Goal: Check status: Check status

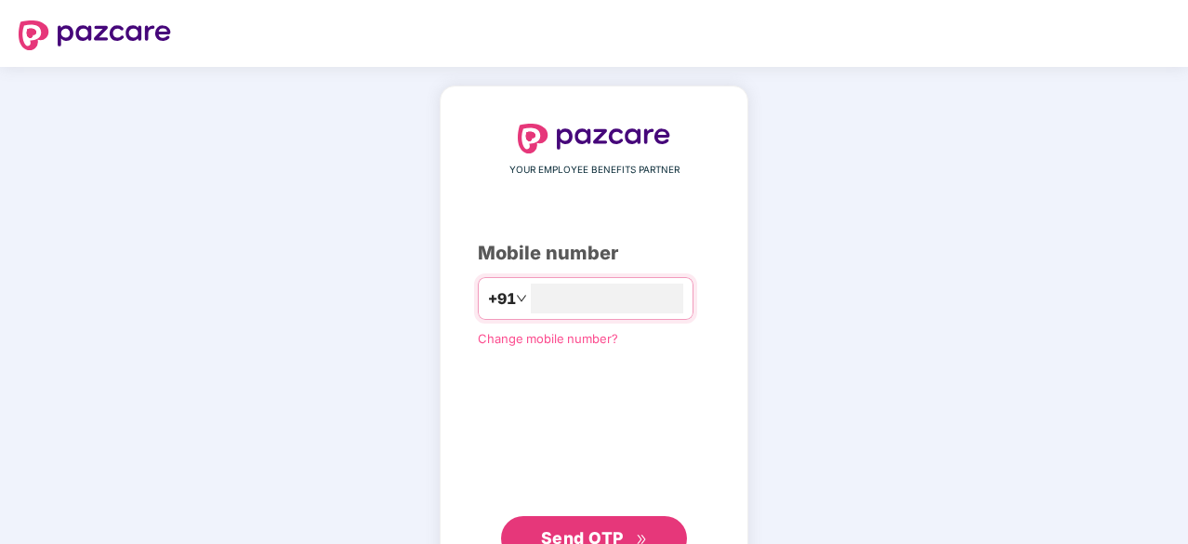
type input "**********"
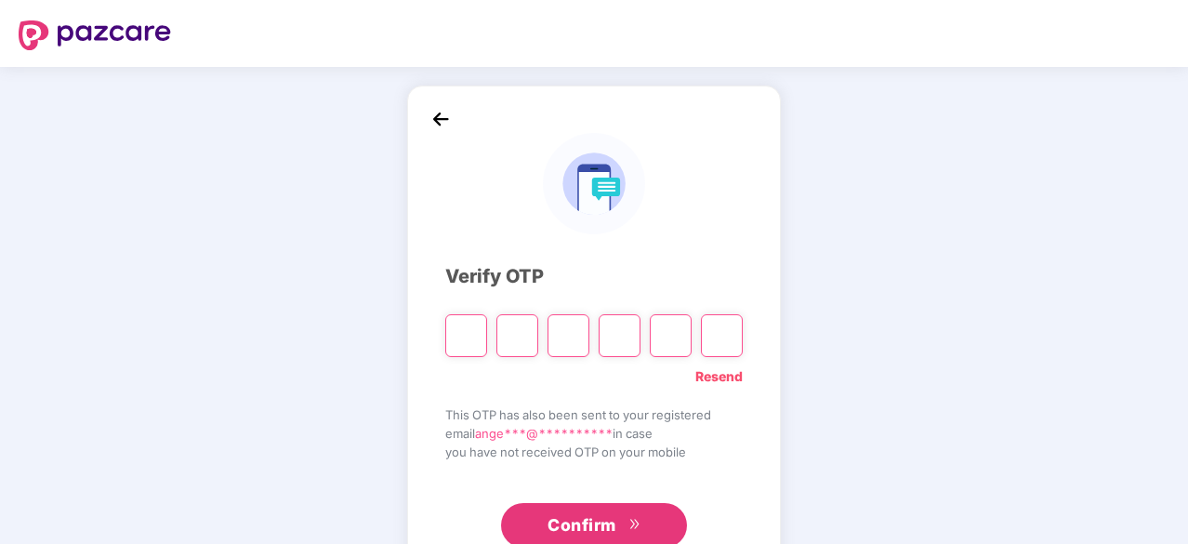
click at [474, 336] on input "Please enter verification code. Digit 1" at bounding box center [466, 335] width 42 height 43
paste input "*"
type input "*"
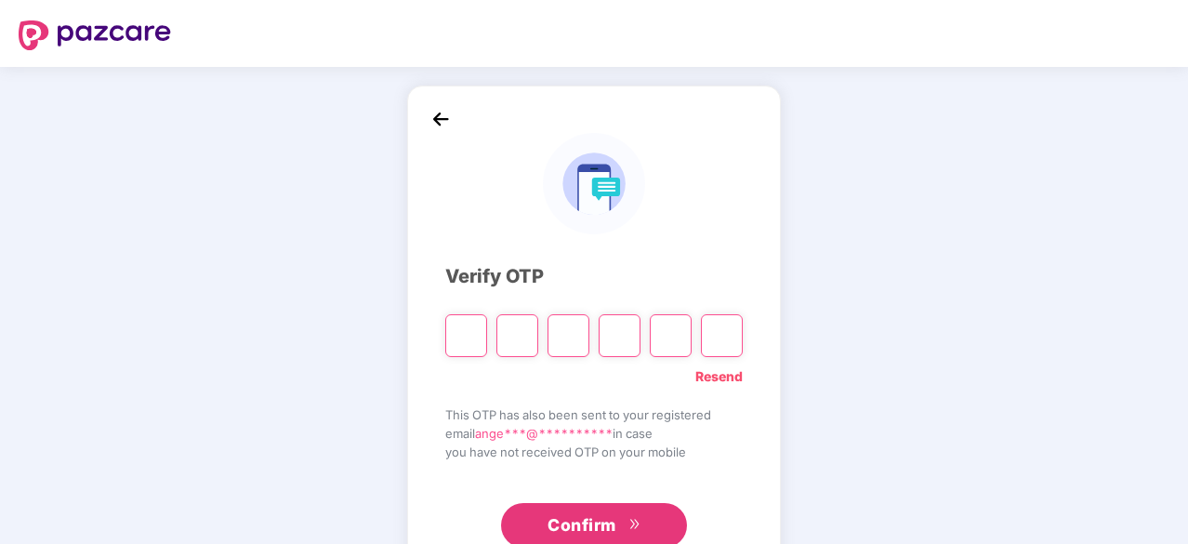
type input "*"
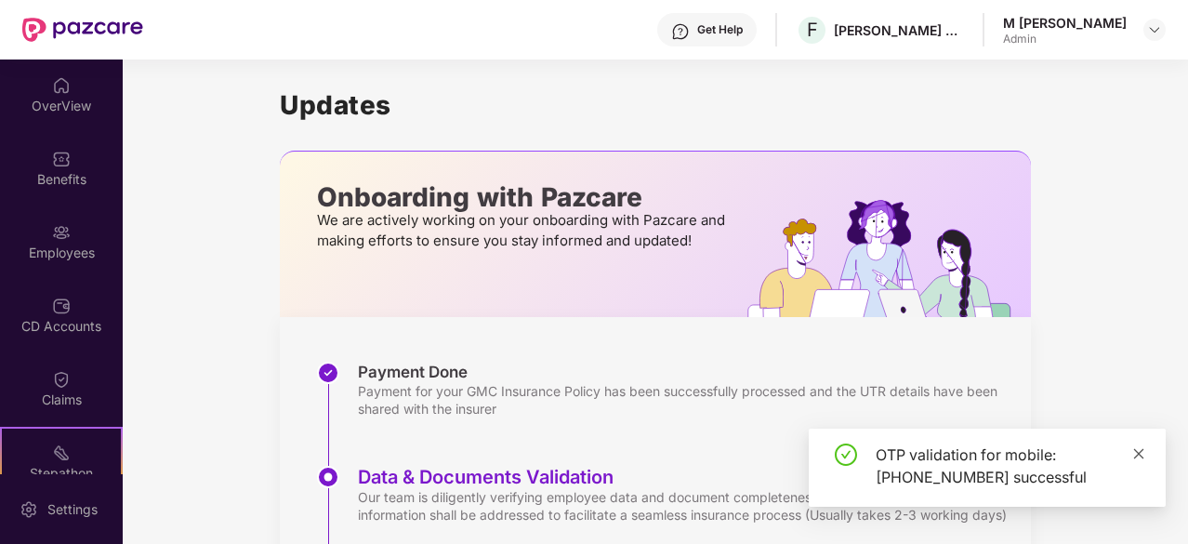
click at [1142, 451] on icon "close" at bounding box center [1140, 453] width 10 height 10
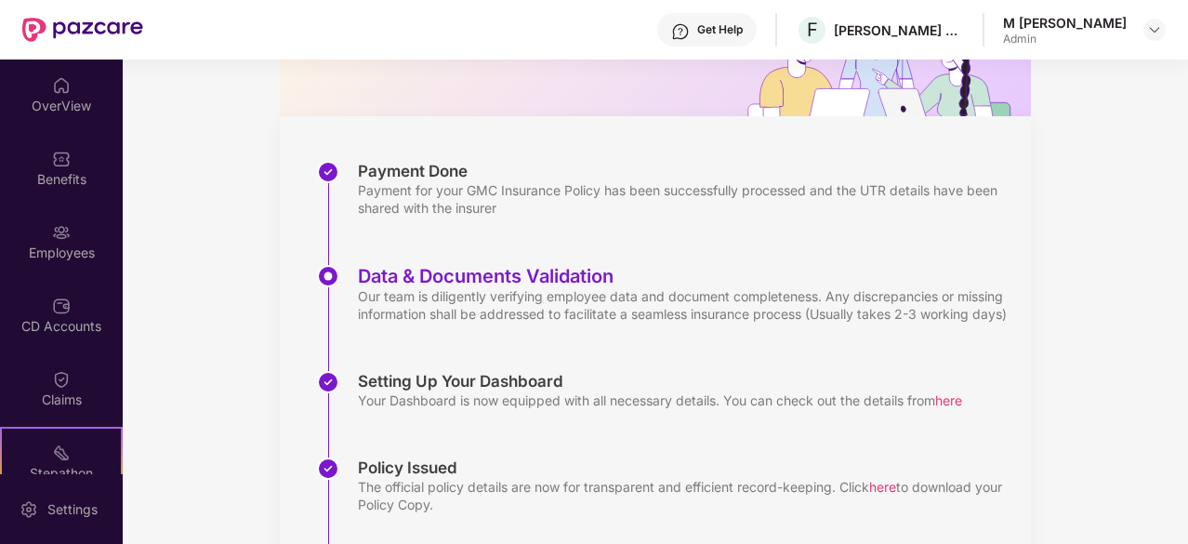
scroll to position [392, 0]
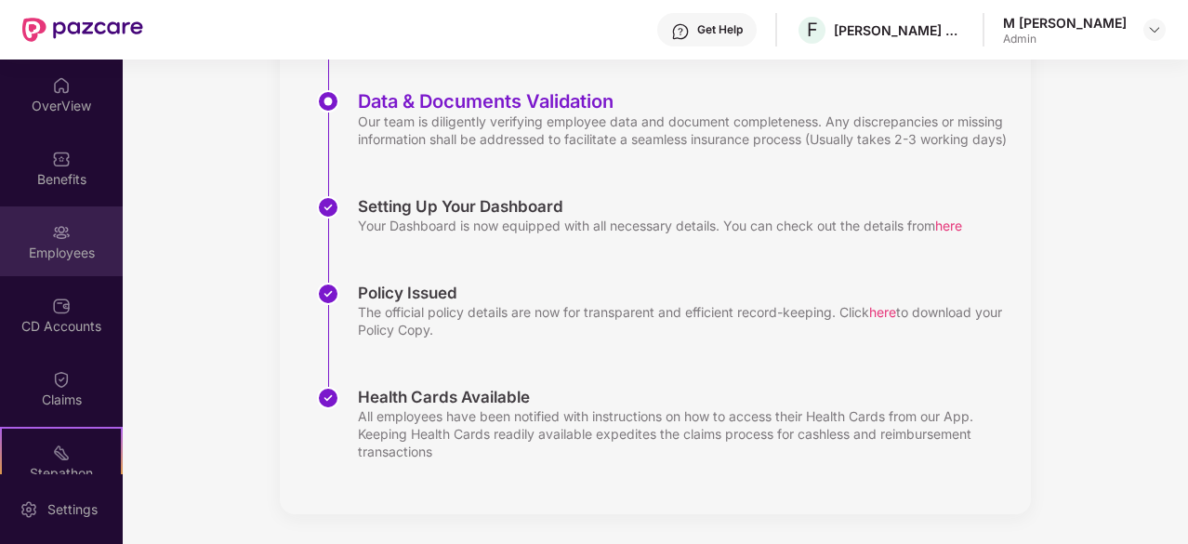
click at [54, 232] on img at bounding box center [61, 232] width 19 height 19
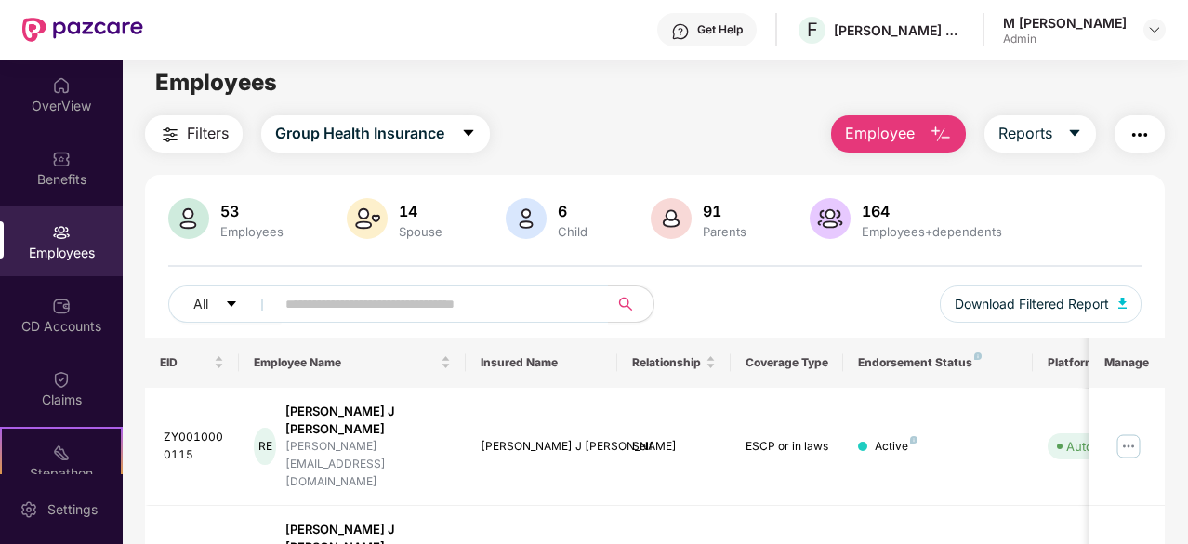
scroll to position [0, 0]
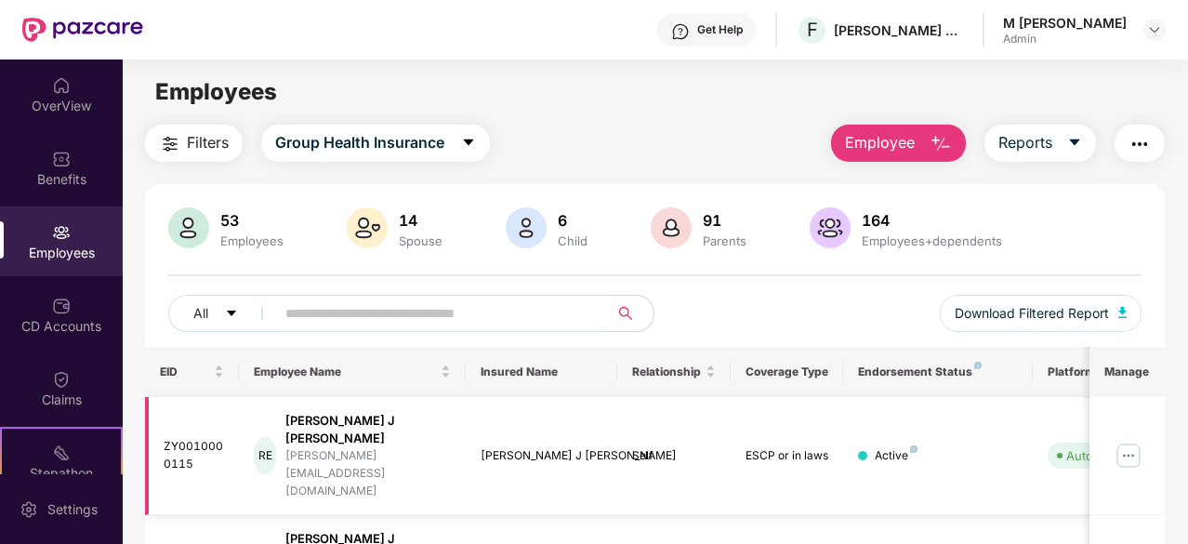
click at [919, 447] on div "Active" at bounding box center [937, 456] width 159 height 18
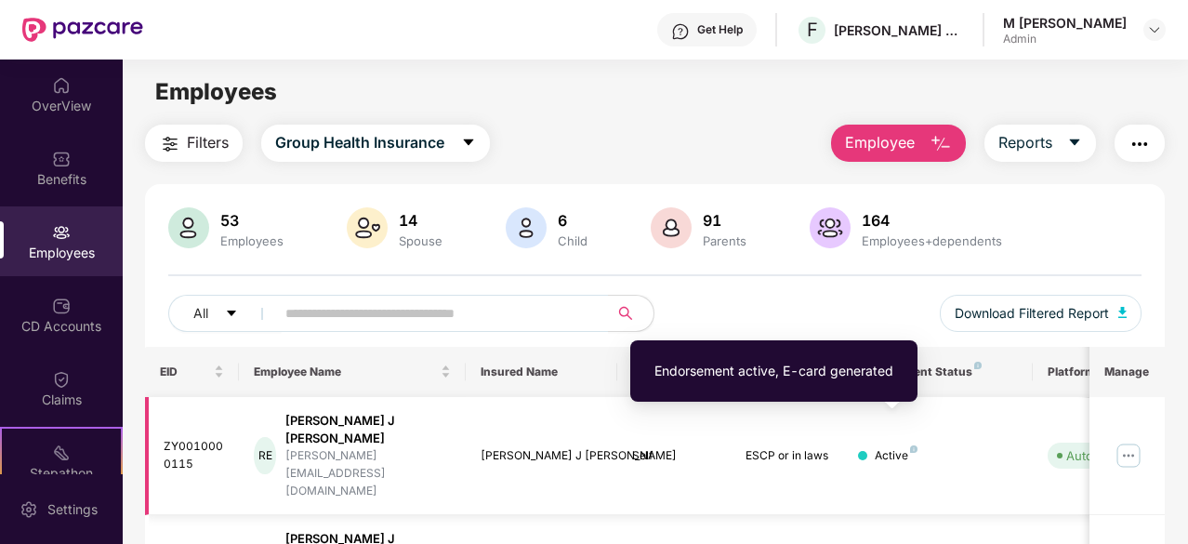
click at [913, 445] on img at bounding box center [913, 448] width 7 height 7
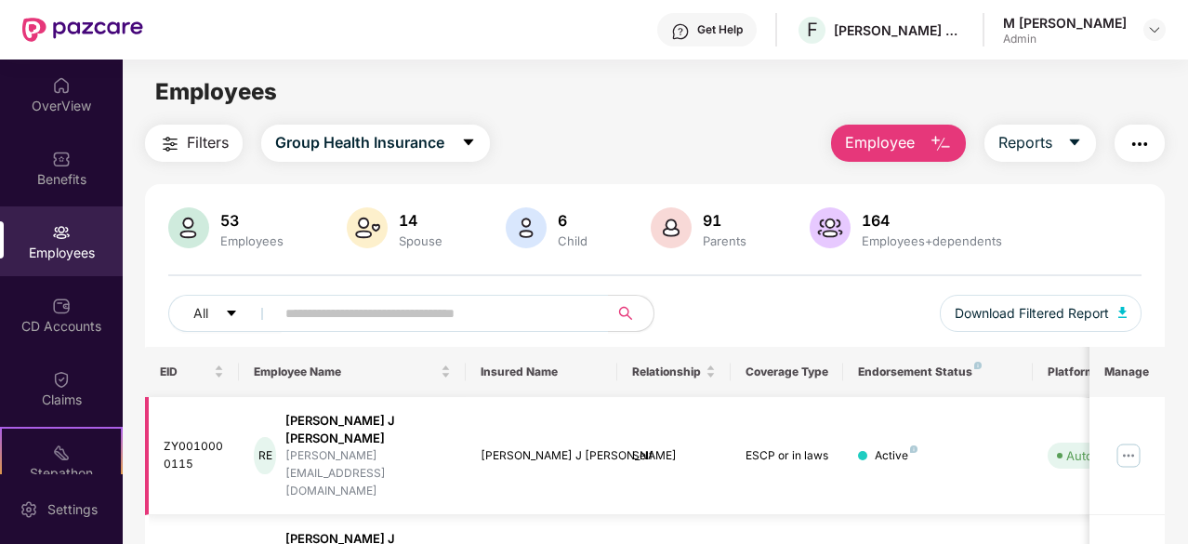
click at [975, 447] on div "Active" at bounding box center [937, 456] width 159 height 18
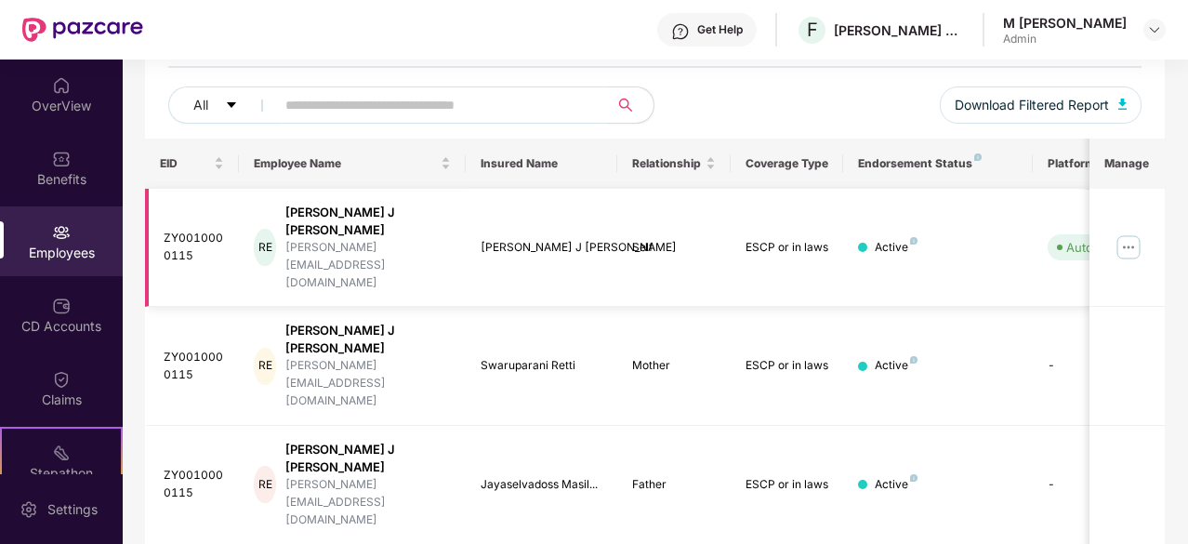
scroll to position [594, 0]
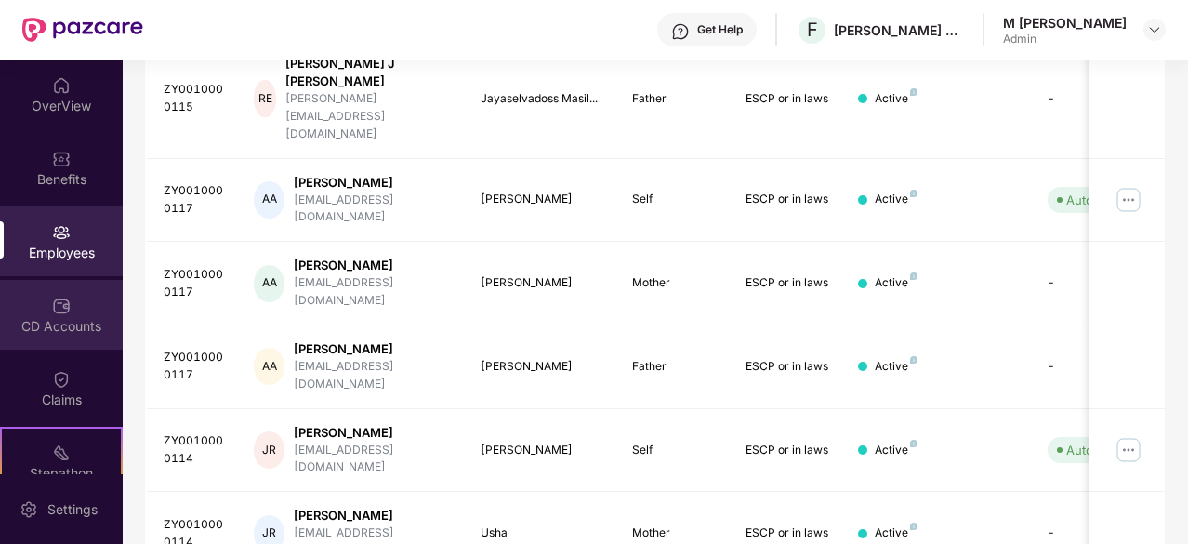
click at [58, 314] on img at bounding box center [61, 306] width 19 height 19
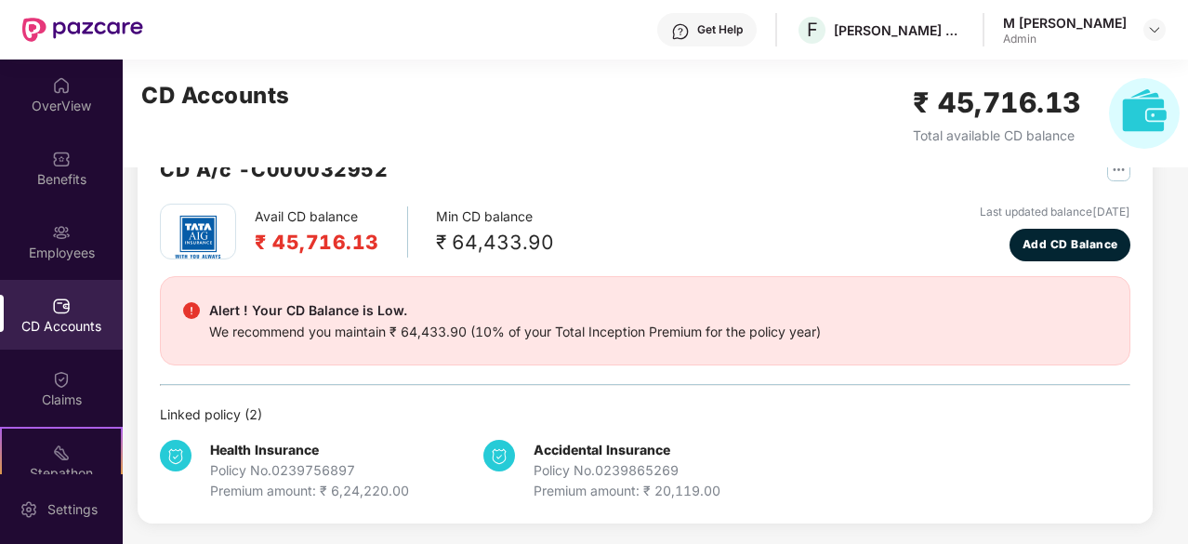
scroll to position [0, 0]
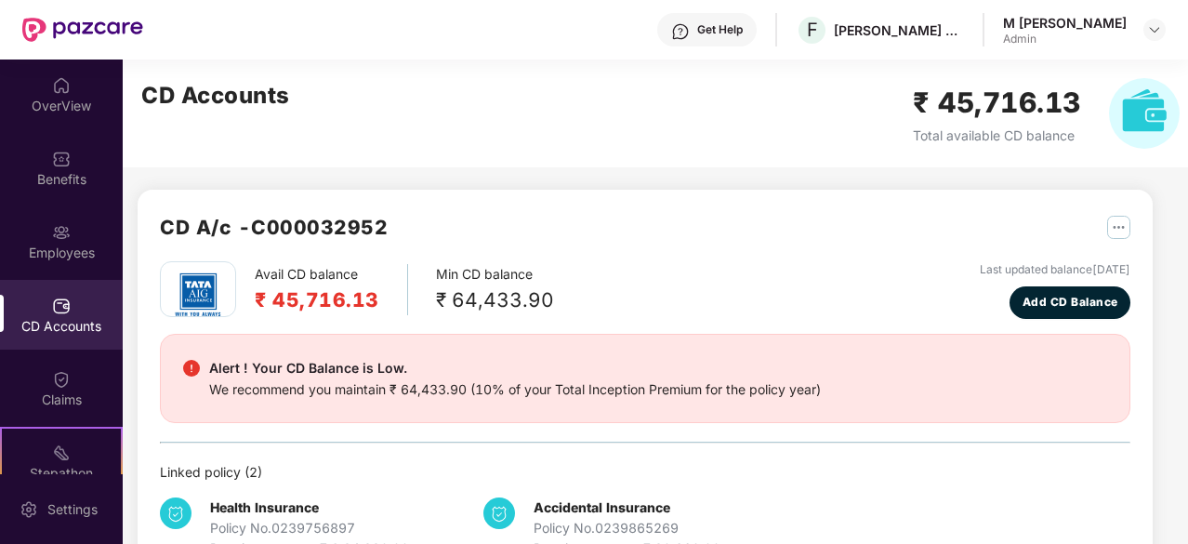
click at [692, 304] on div "Avail CD balance ₹ 45,716.13 Min CD balance ₹ 64,433.90 Last updated balance [D…" at bounding box center [645, 290] width 971 height 58
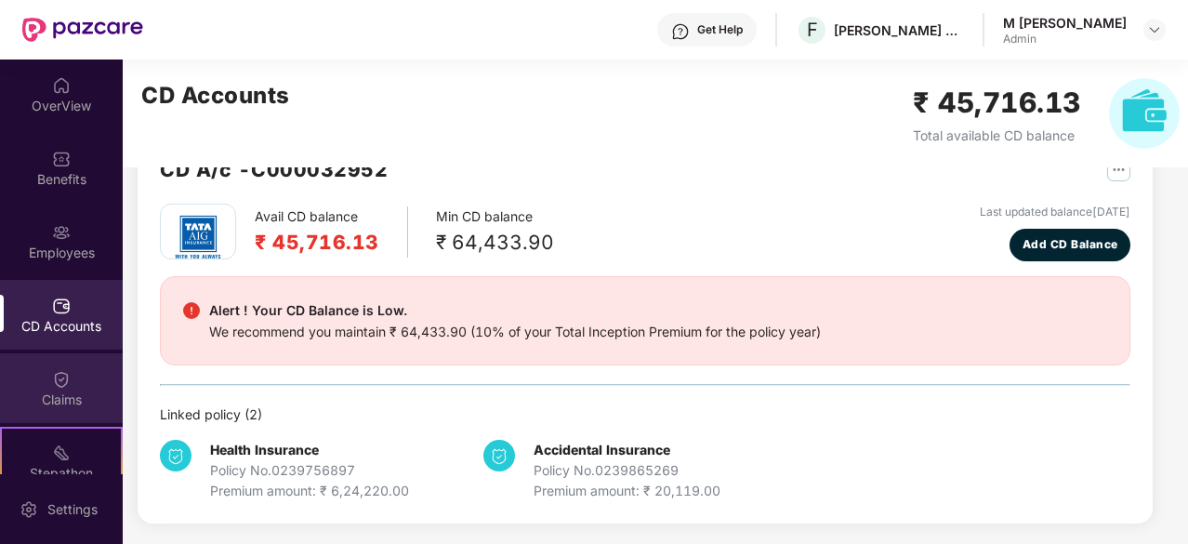
scroll to position [172, 0]
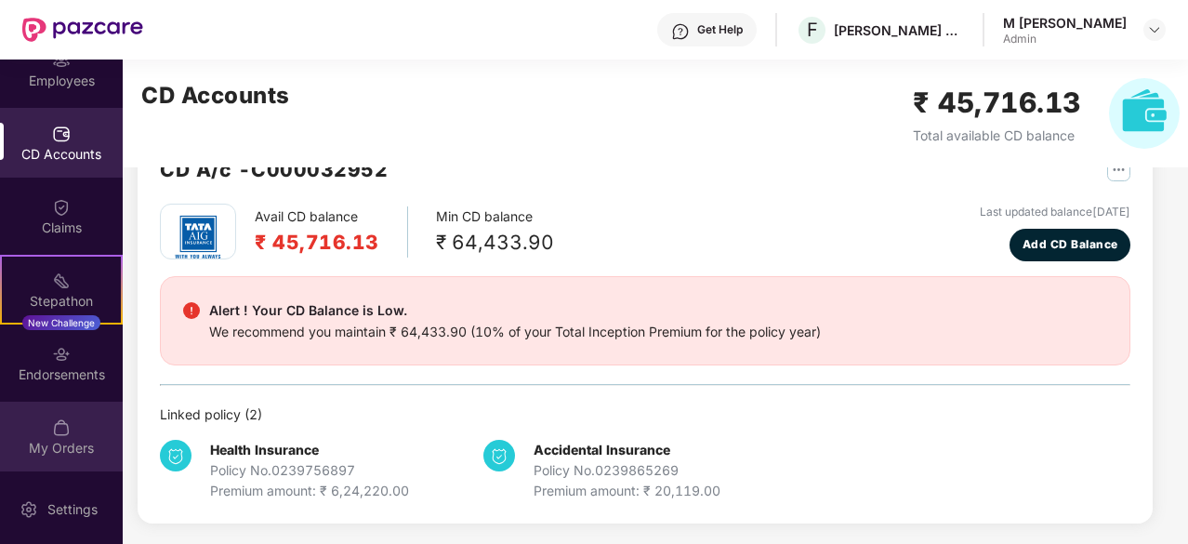
click at [67, 439] on div "My Orders" at bounding box center [61, 448] width 123 height 19
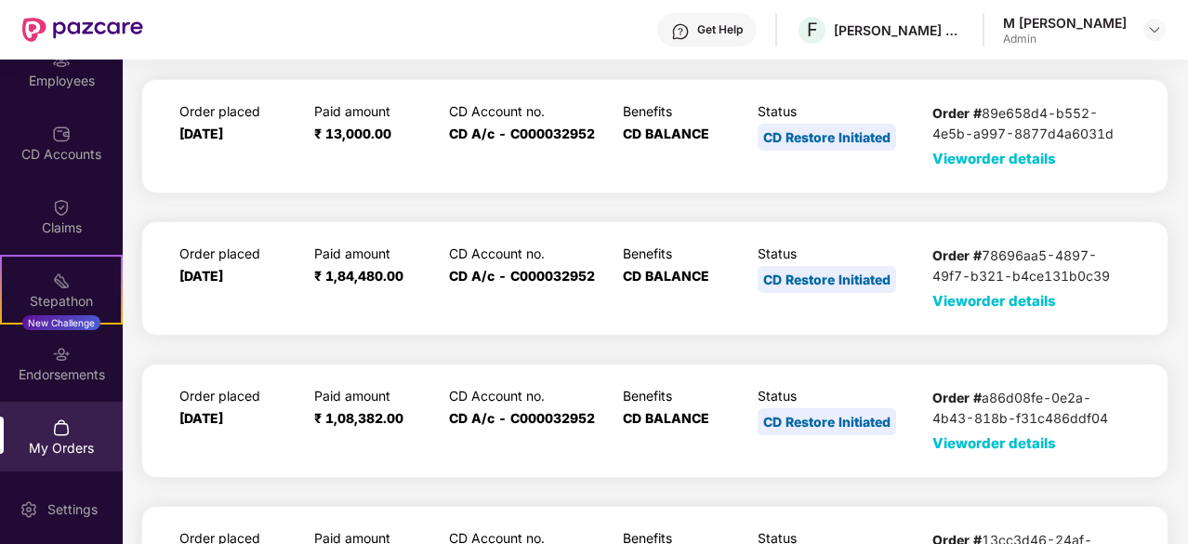
scroll to position [0, 0]
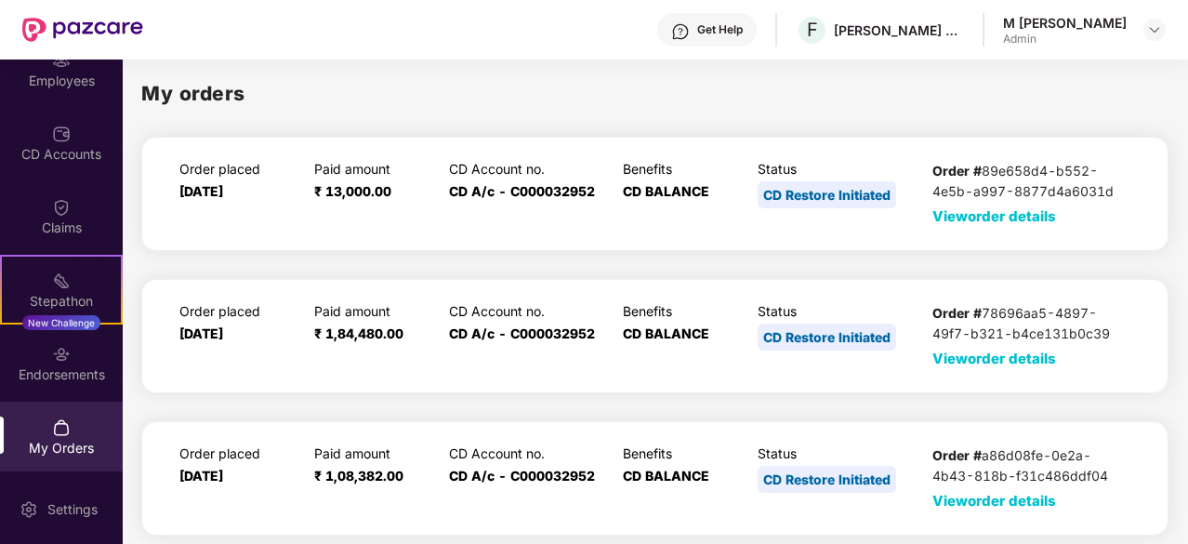
click at [970, 215] on span "View order details" at bounding box center [995, 216] width 124 height 18
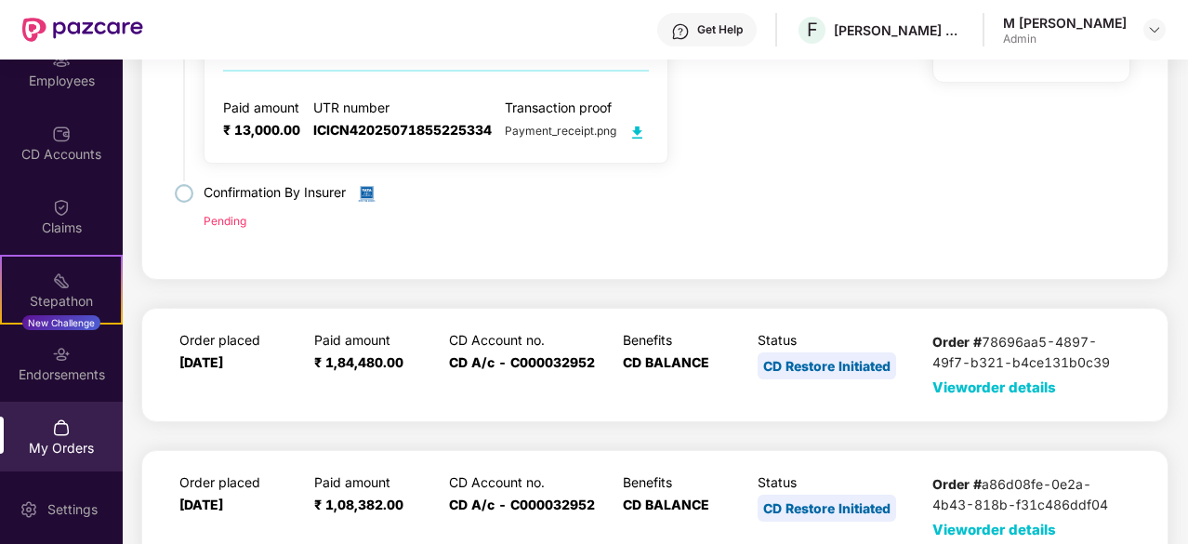
scroll to position [341, 0]
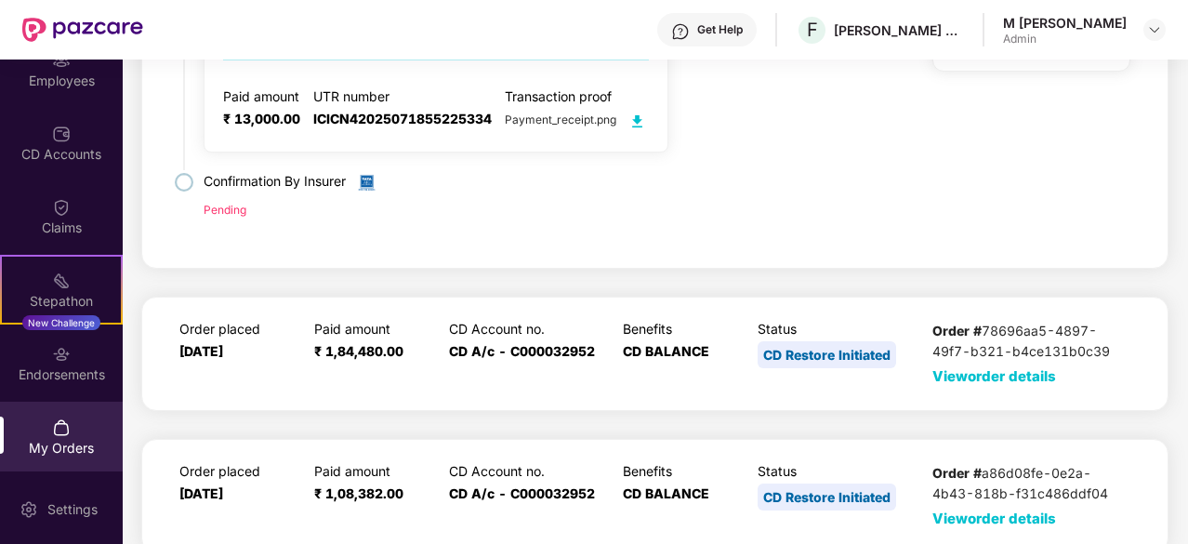
click at [990, 367] on span "View order details" at bounding box center [995, 376] width 124 height 18
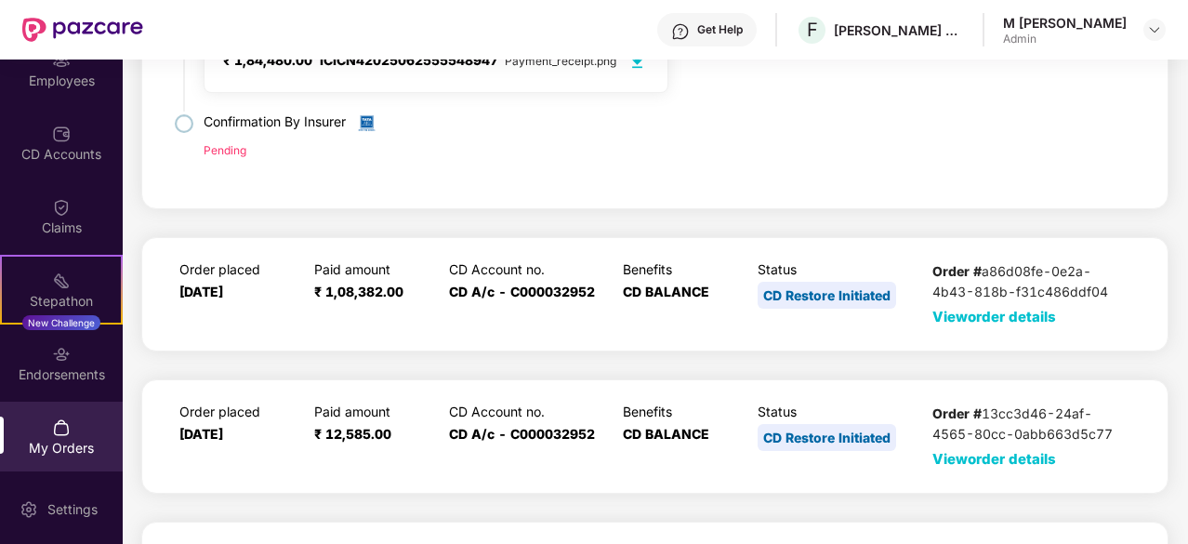
scroll to position [912, 0]
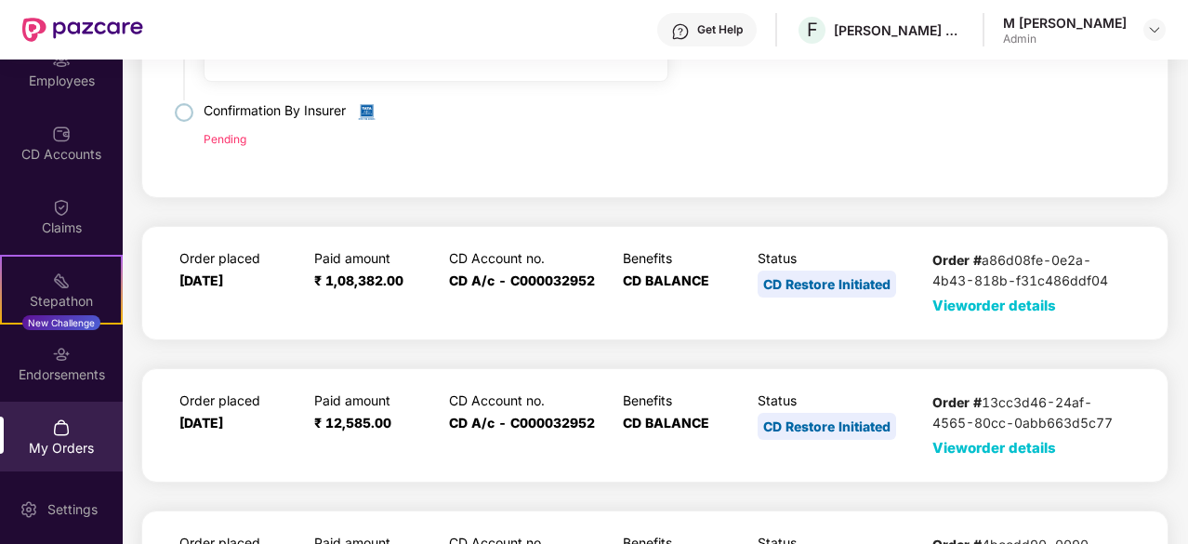
click at [1039, 297] on span "View order details" at bounding box center [995, 306] width 124 height 18
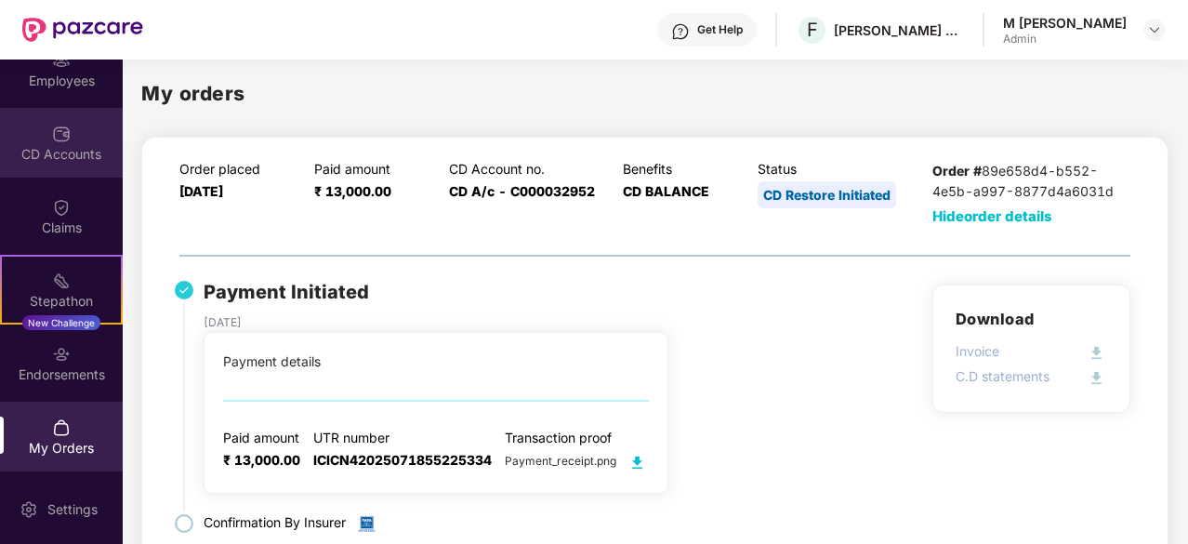
scroll to position [0, 0]
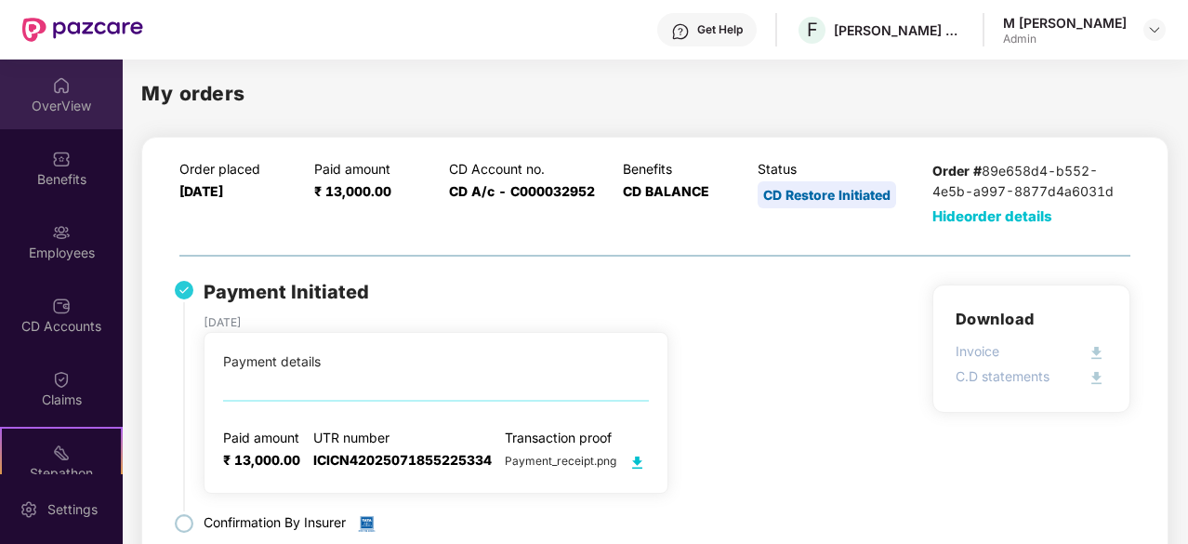
click at [58, 114] on div "OverView" at bounding box center [61, 106] width 123 height 19
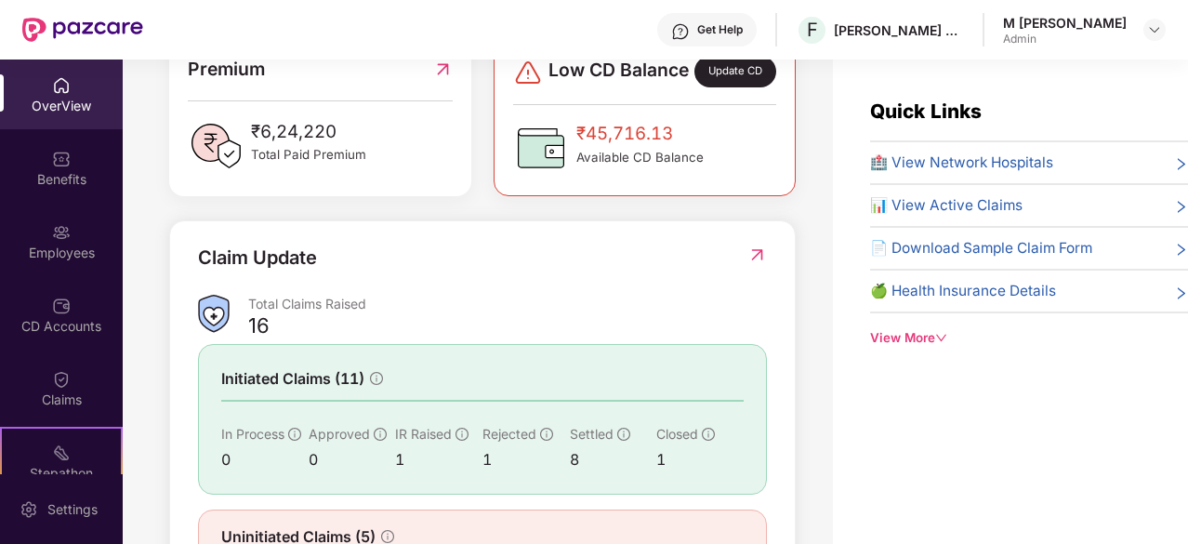
scroll to position [513, 0]
click at [60, 386] on img at bounding box center [61, 379] width 19 height 19
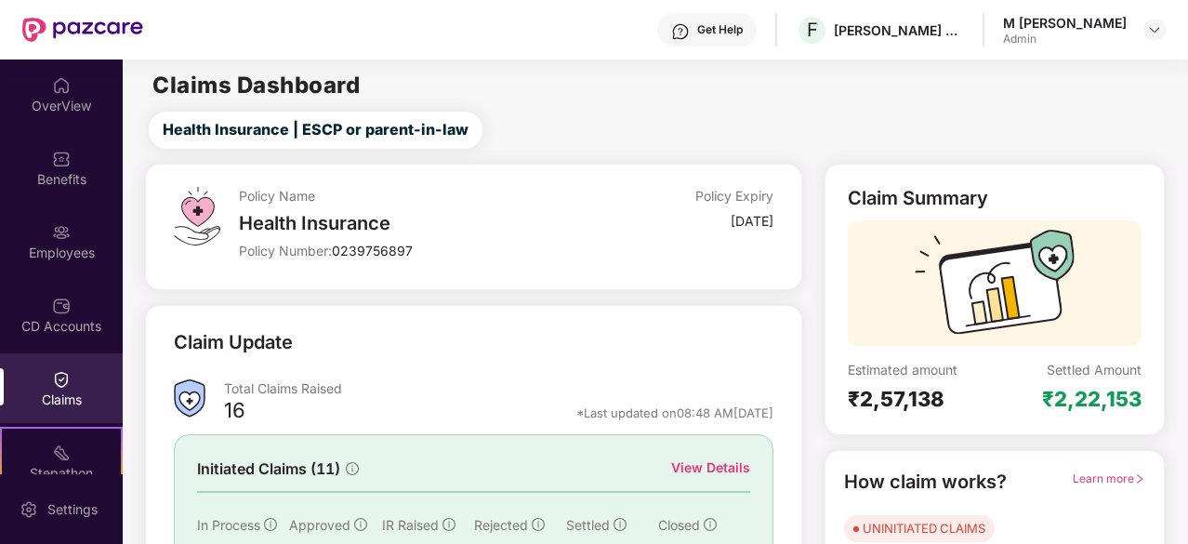
scroll to position [182, 0]
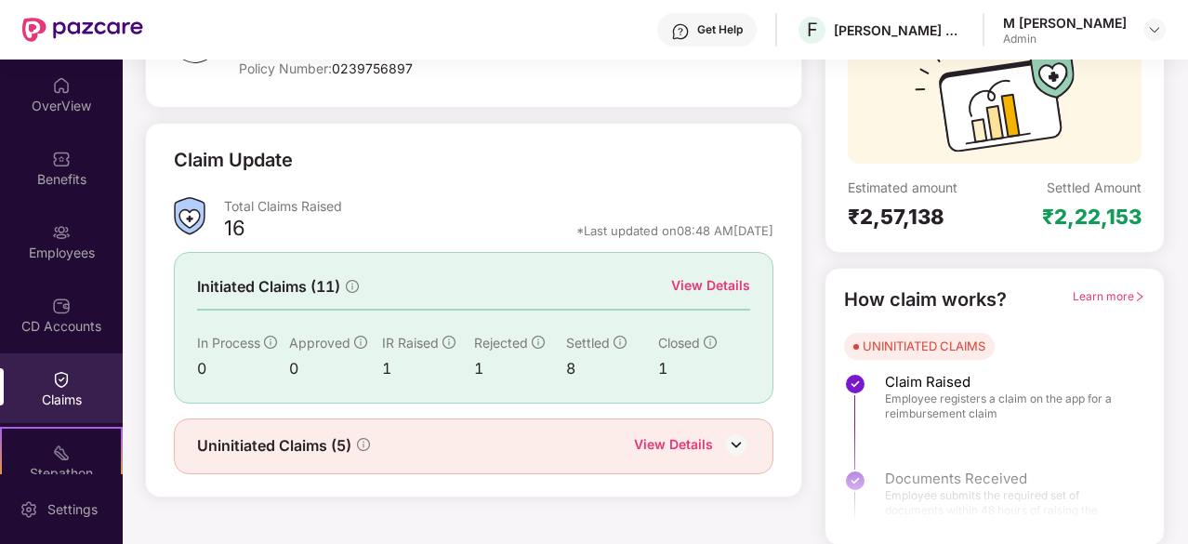
click at [712, 293] on div "View Details" at bounding box center [710, 285] width 79 height 20
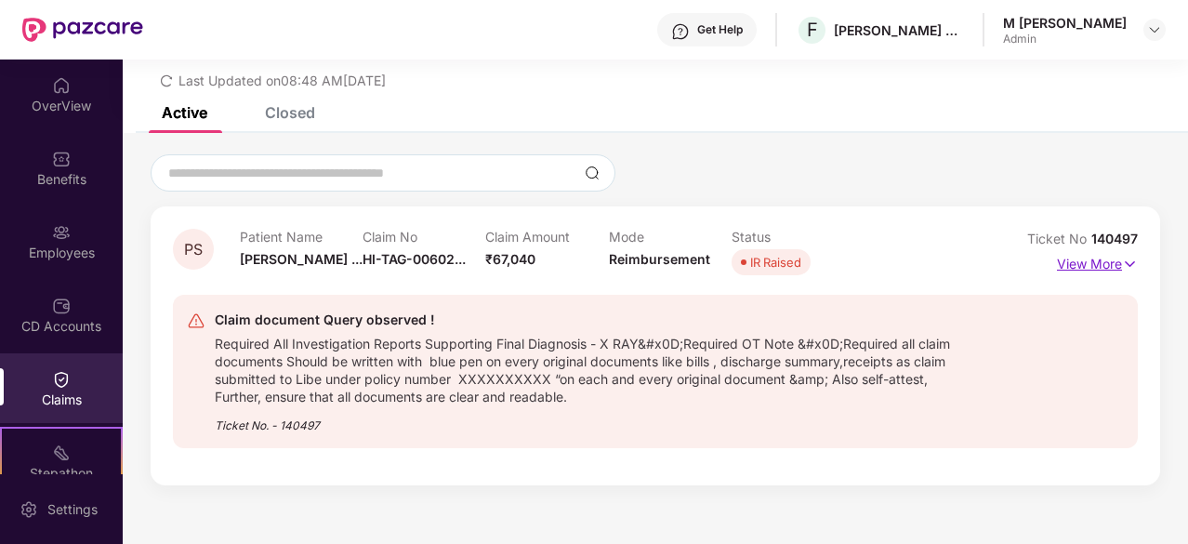
click at [1092, 263] on p "View More" at bounding box center [1097, 261] width 81 height 25
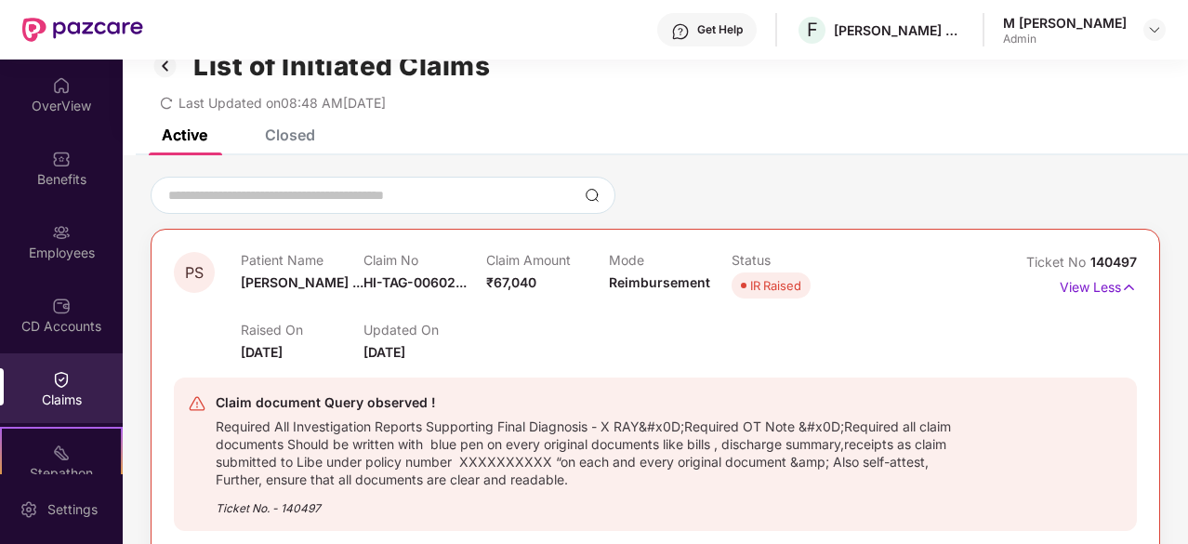
scroll to position [0, 0]
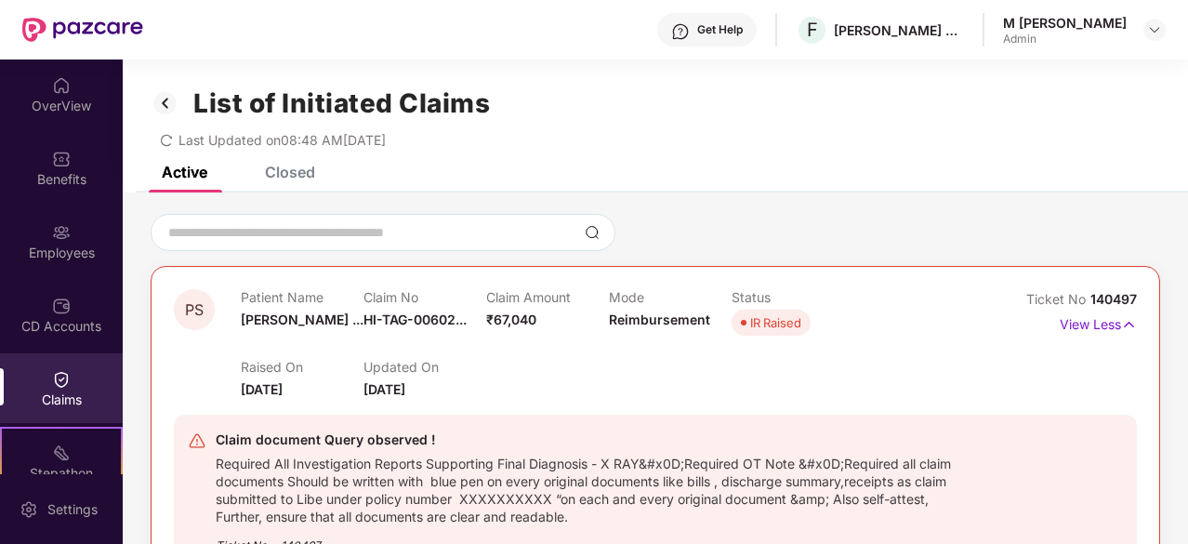
click at [299, 180] on div "Closed" at bounding box center [290, 172] width 50 height 19
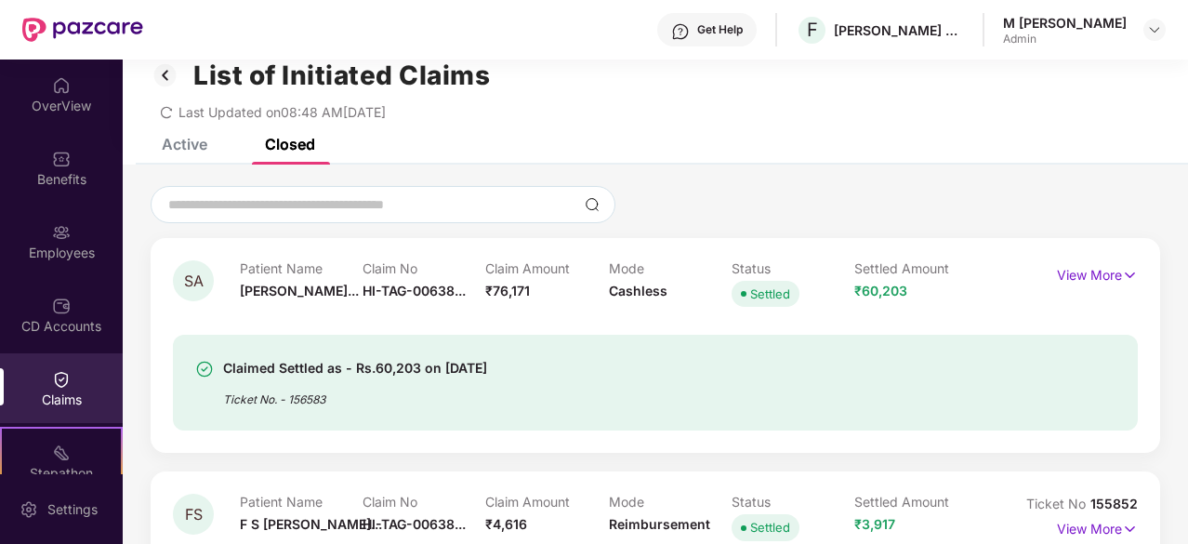
scroll to position [13, 0]
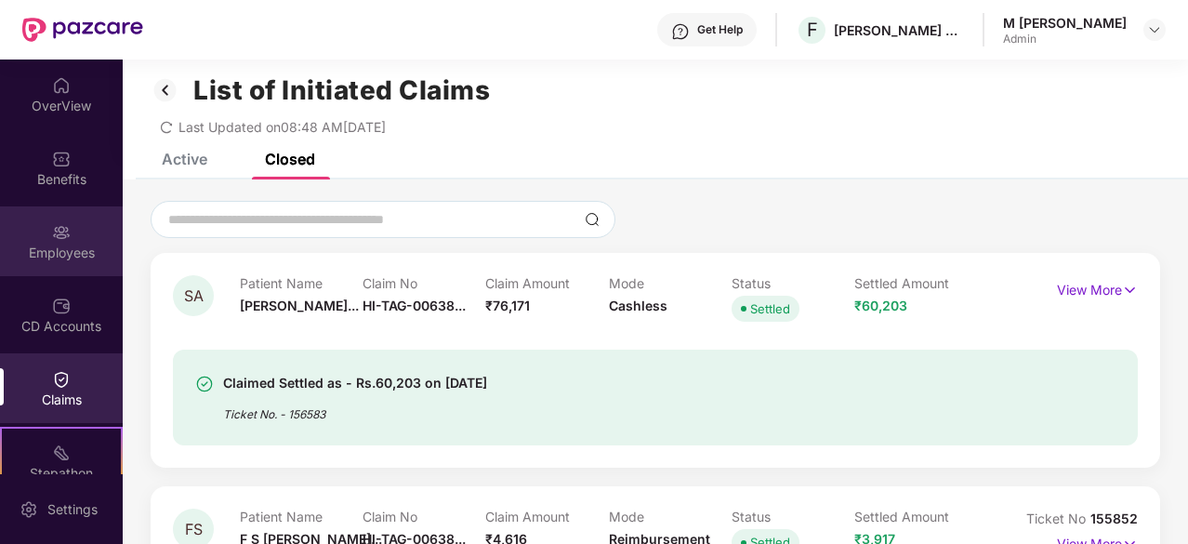
click at [76, 237] on div "Employees" at bounding box center [61, 241] width 123 height 70
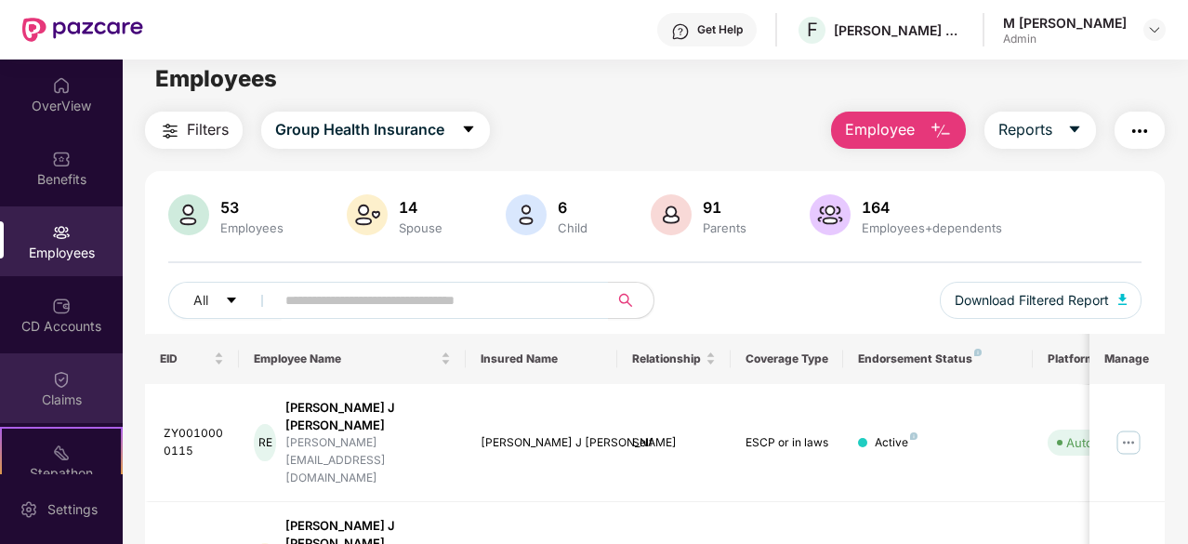
scroll to position [172, 0]
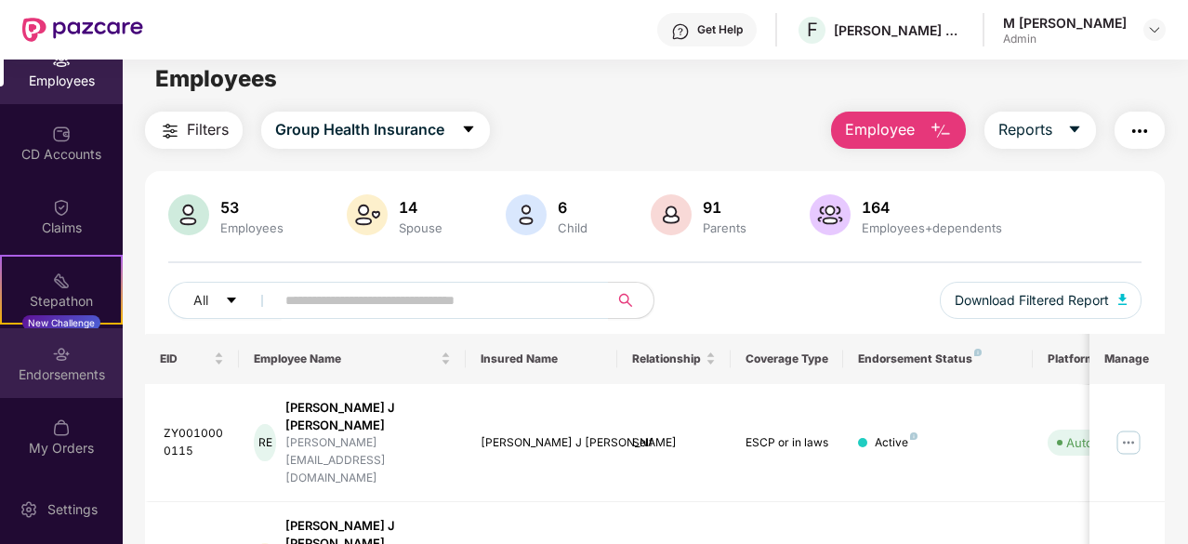
click at [63, 360] on img at bounding box center [61, 354] width 19 height 19
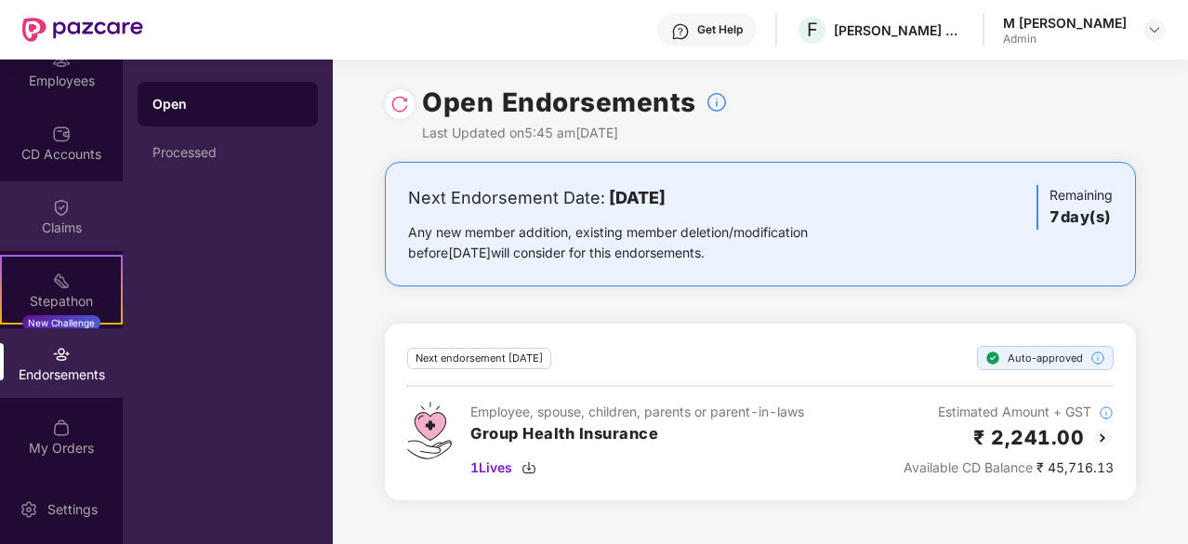
scroll to position [0, 0]
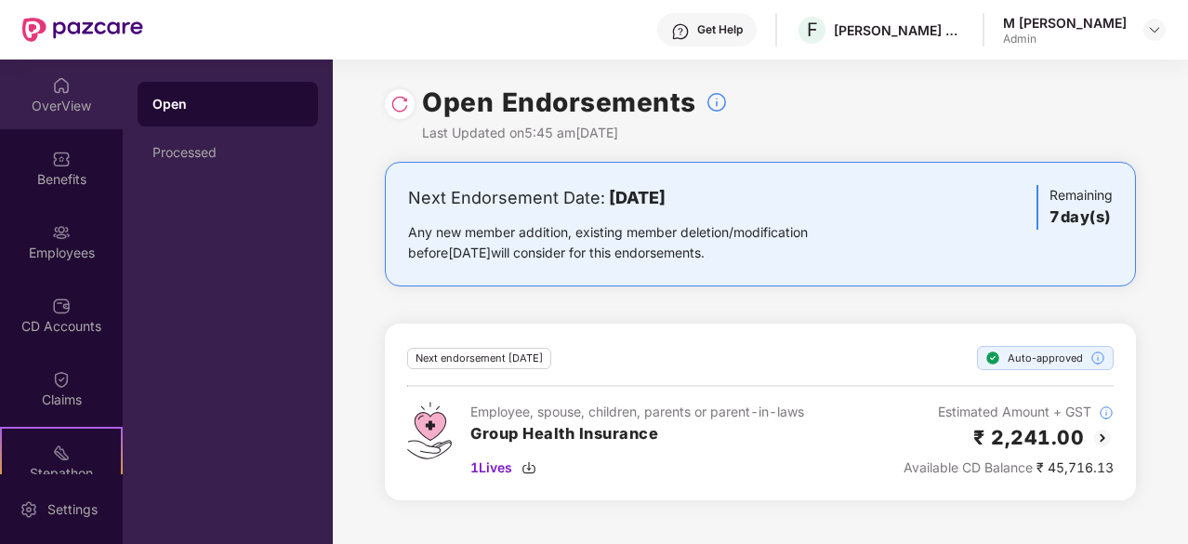
click at [77, 108] on div "OverView" at bounding box center [61, 106] width 123 height 19
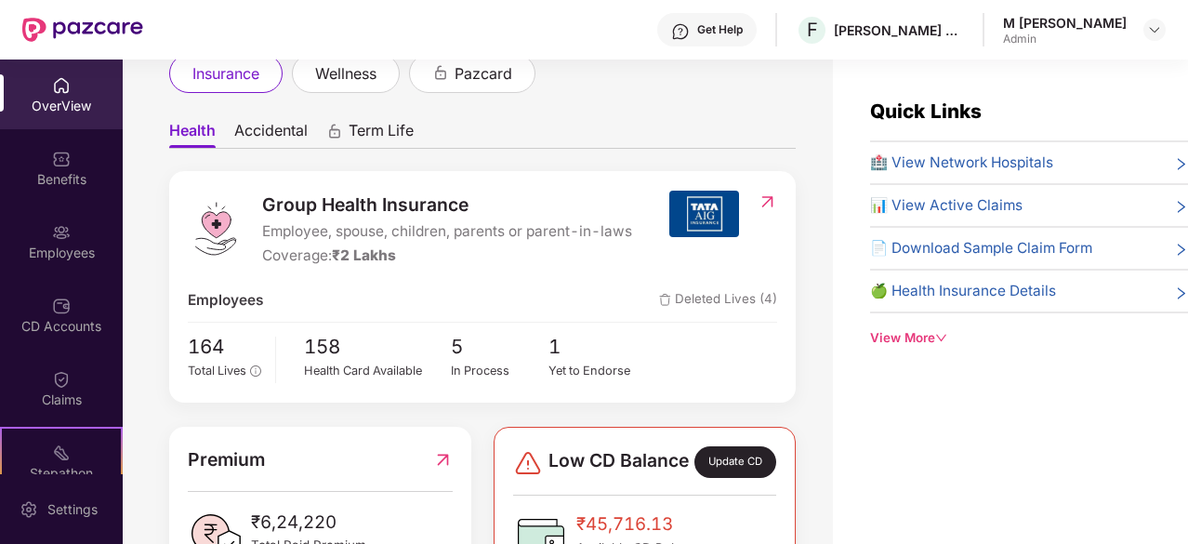
scroll to position [113, 0]
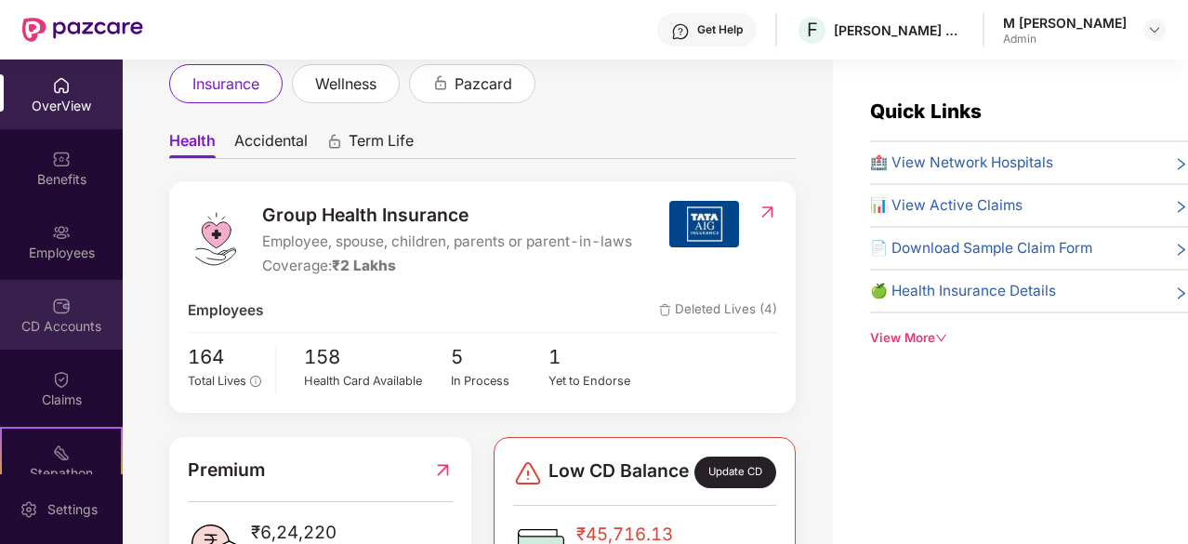
click at [65, 299] on img at bounding box center [61, 306] width 19 height 19
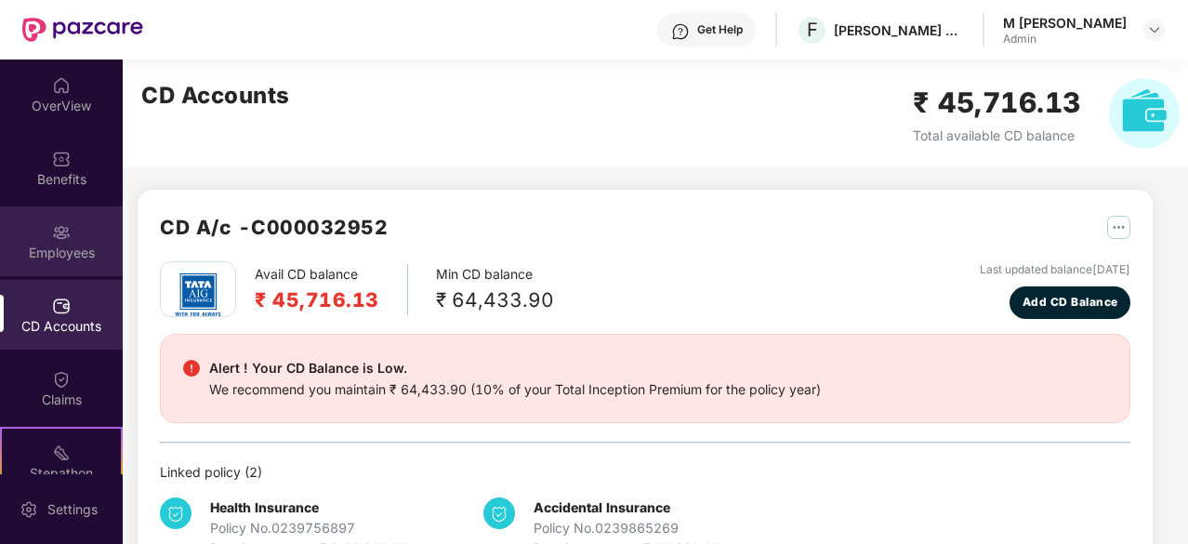
click at [52, 271] on div "Employees" at bounding box center [61, 241] width 123 height 70
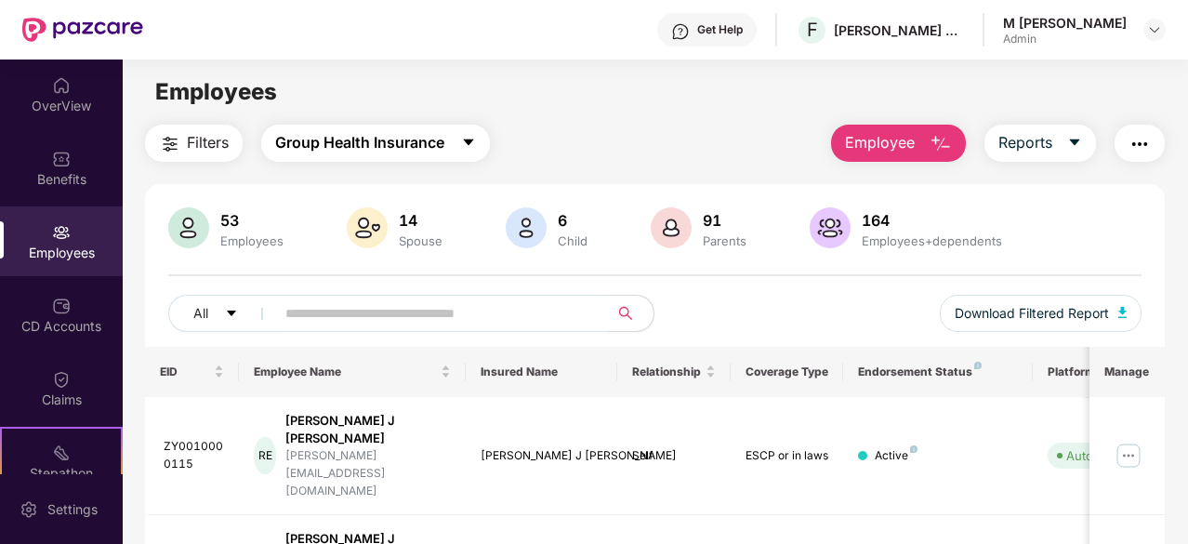
click at [448, 137] on button "Group Health Insurance" at bounding box center [375, 143] width 229 height 37
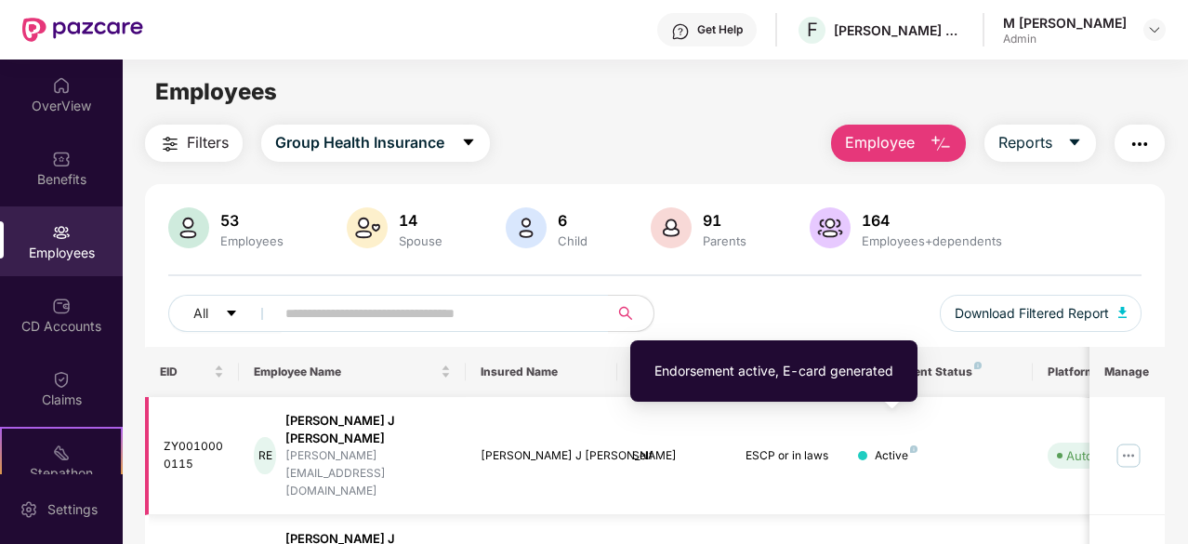
click at [911, 445] on img at bounding box center [913, 448] width 7 height 7
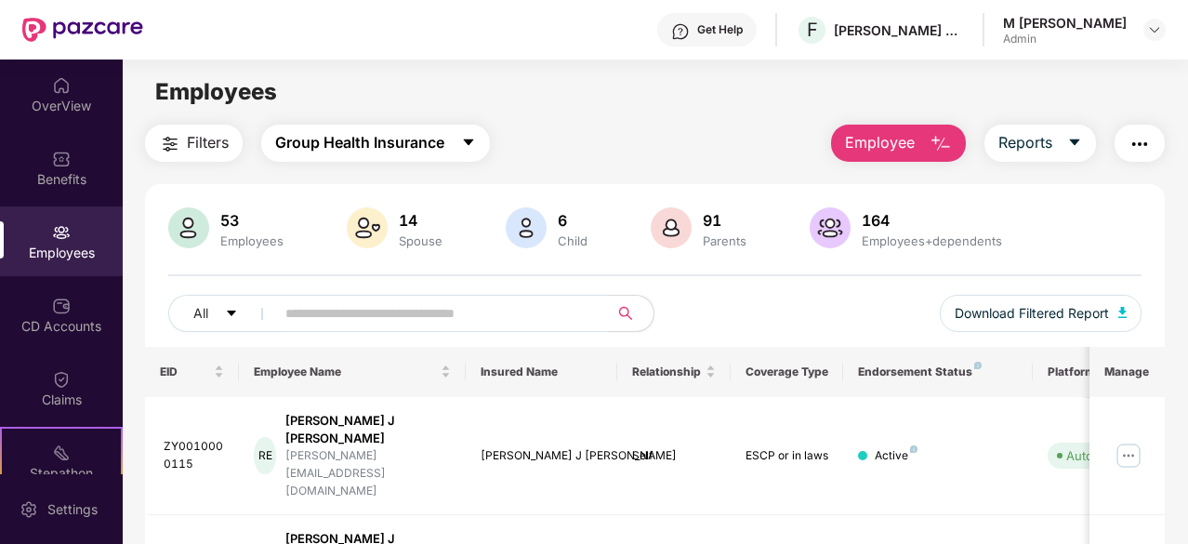
click at [437, 139] on span "Group Health Insurance" at bounding box center [359, 142] width 169 height 23
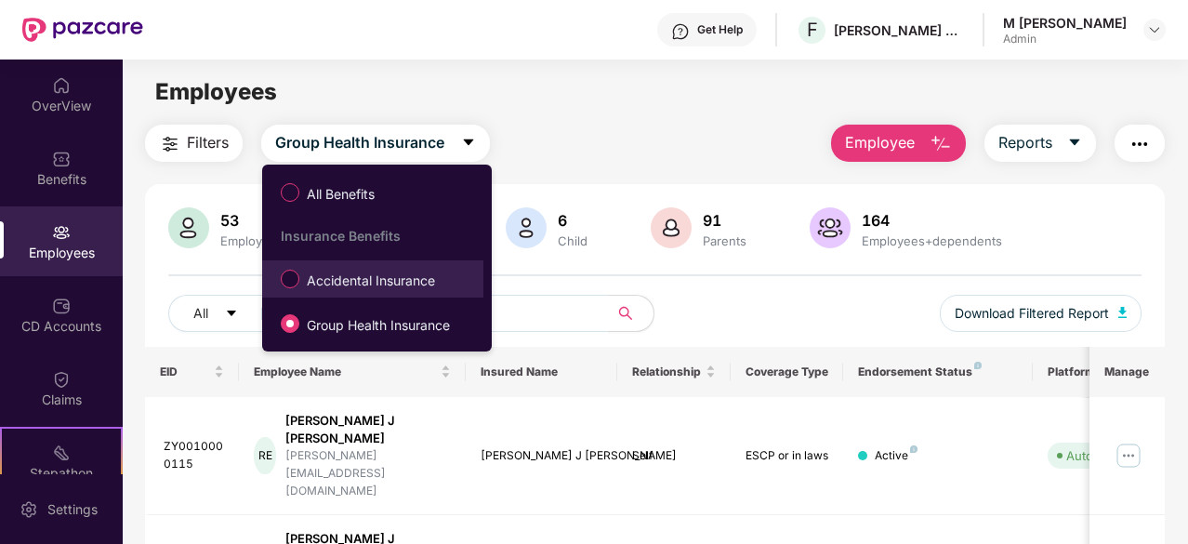
click at [387, 280] on span "Accidental Insurance" at bounding box center [370, 281] width 143 height 20
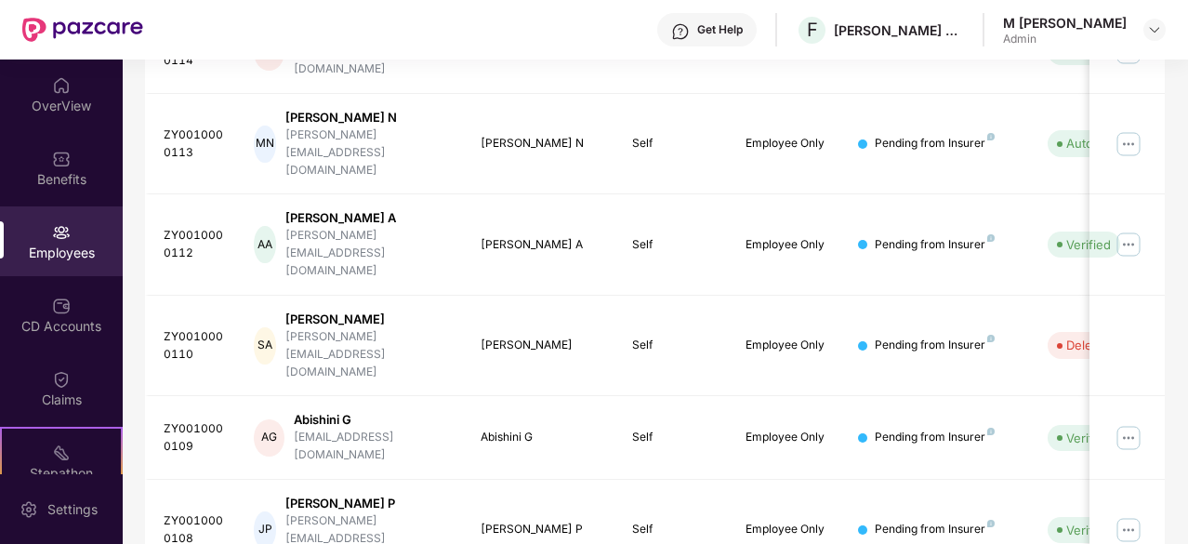
scroll to position [594, 0]
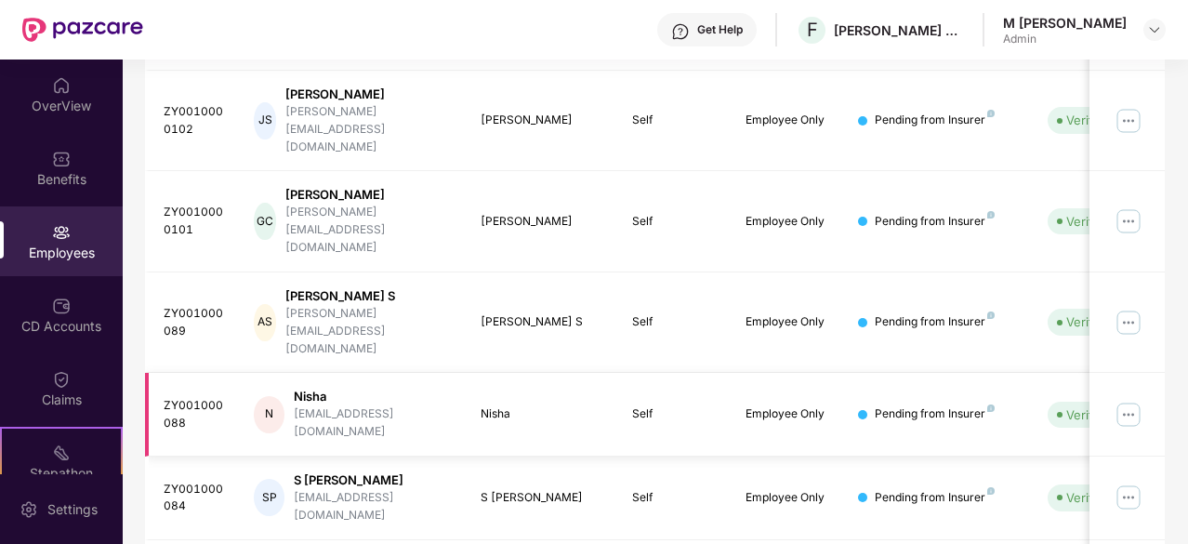
scroll to position [610, 0]
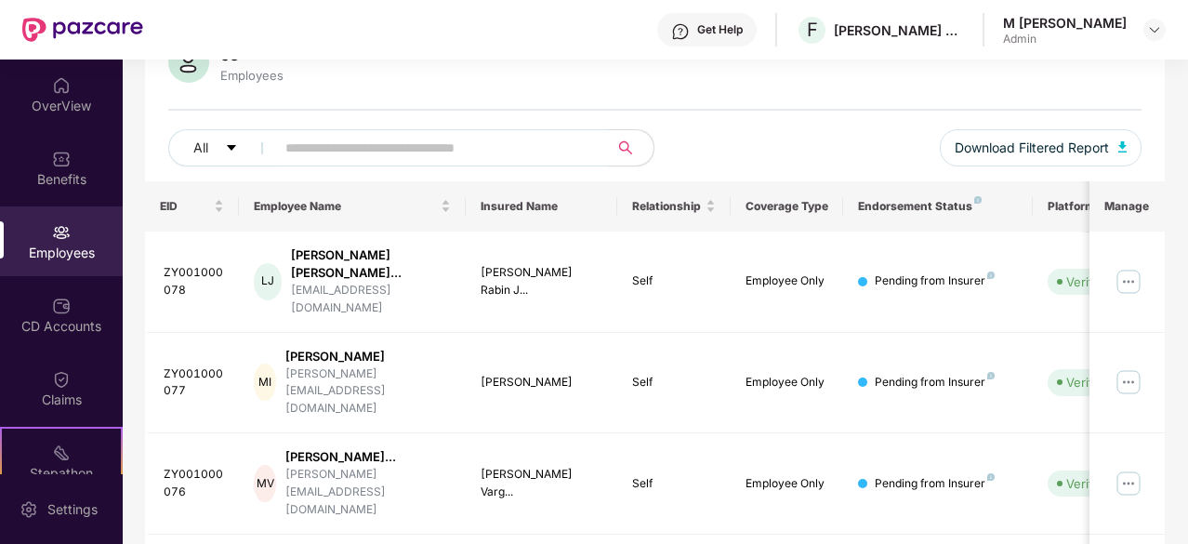
scroll to position [164, 0]
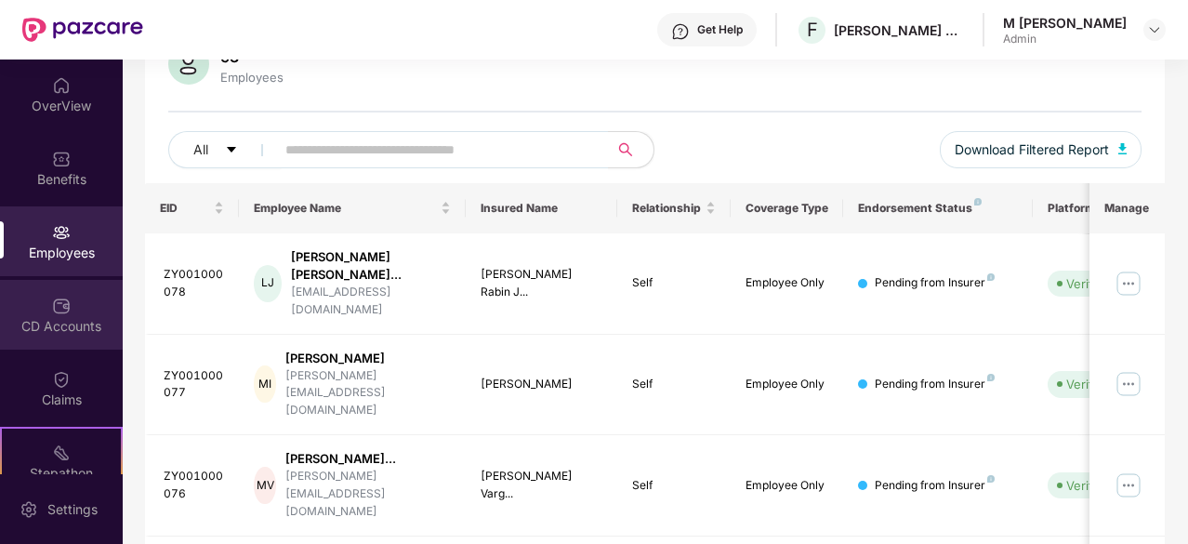
click at [82, 323] on div "CD Accounts" at bounding box center [61, 326] width 123 height 19
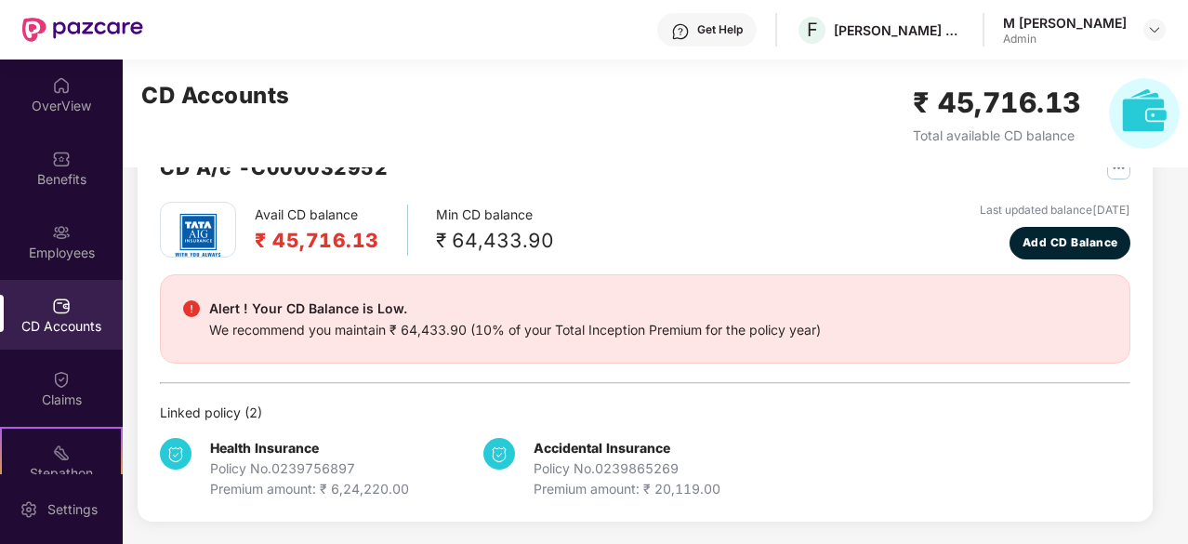
scroll to position [58, 0]
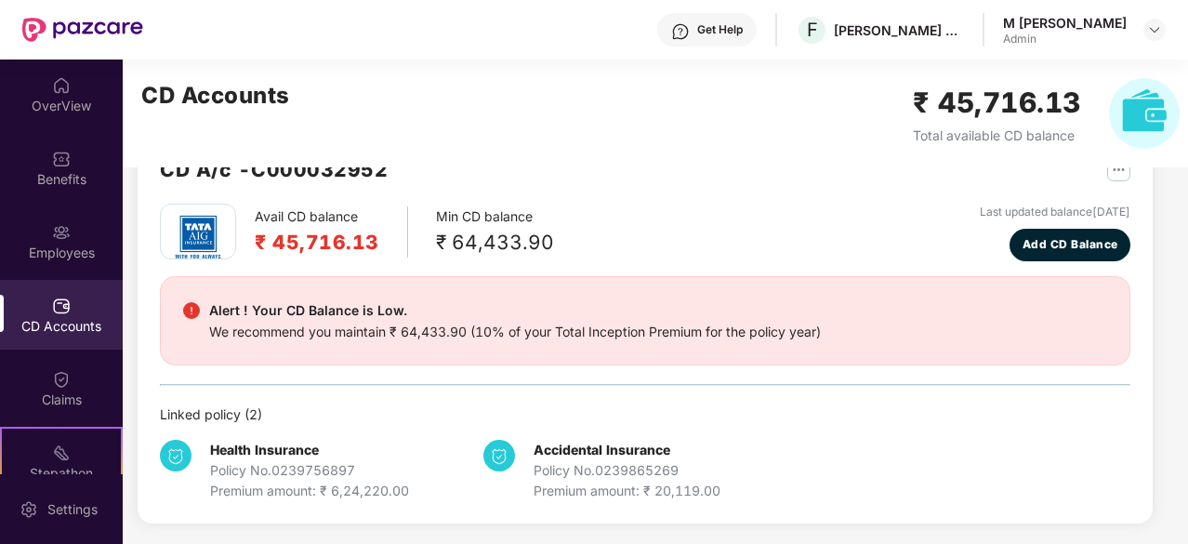
click at [521, 278] on div "Alert ! Your CD Balance is Low. We recommend you maintain ₹ 64,433.90 (10% of y…" at bounding box center [645, 320] width 971 height 89
